Goal: Transaction & Acquisition: Subscribe to service/newsletter

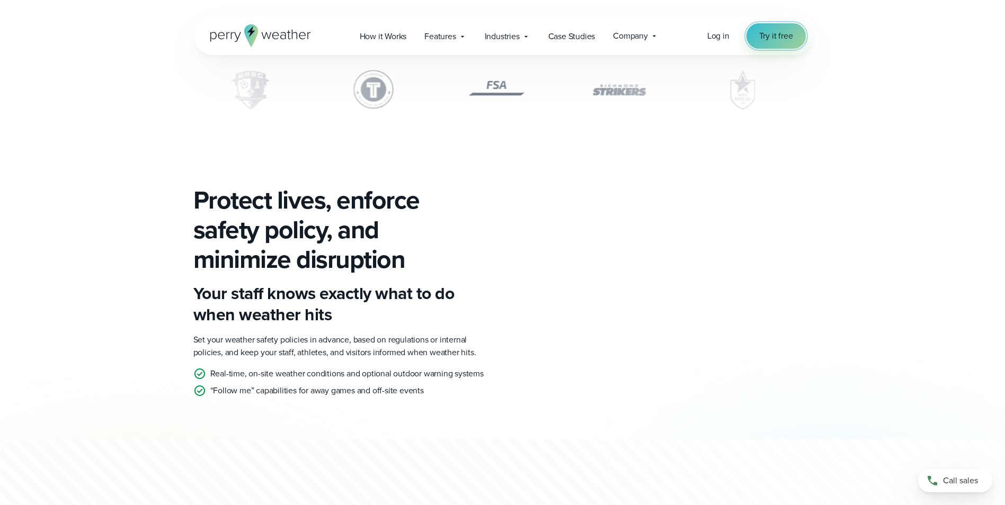
click at [759, 37] on span "Try it free" at bounding box center [776, 36] width 34 height 13
